Goal: Task Accomplishment & Management: Complete application form

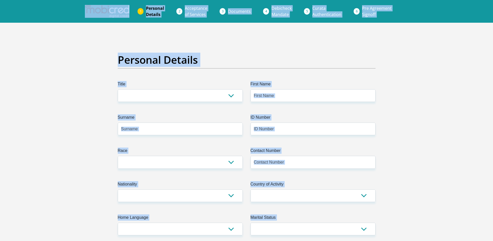
click at [312, 56] on h2 "Personal Details" at bounding box center [247, 60] width 258 height 12
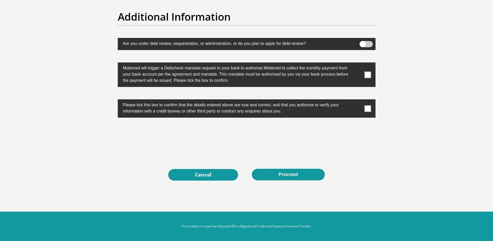
scroll to position [1613, 0]
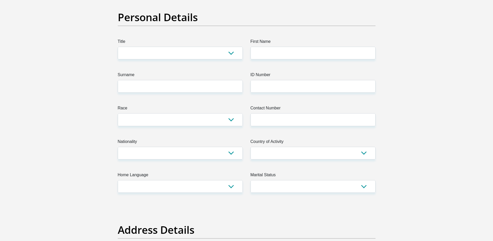
scroll to position [42, 0]
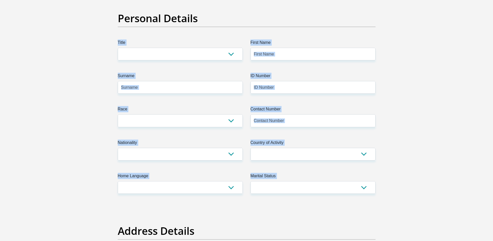
drag, startPoint x: 114, startPoint y: 37, endPoint x: 411, endPoint y: 221, distance: 349.8
